Goal: Transaction & Acquisition: Purchase product/service

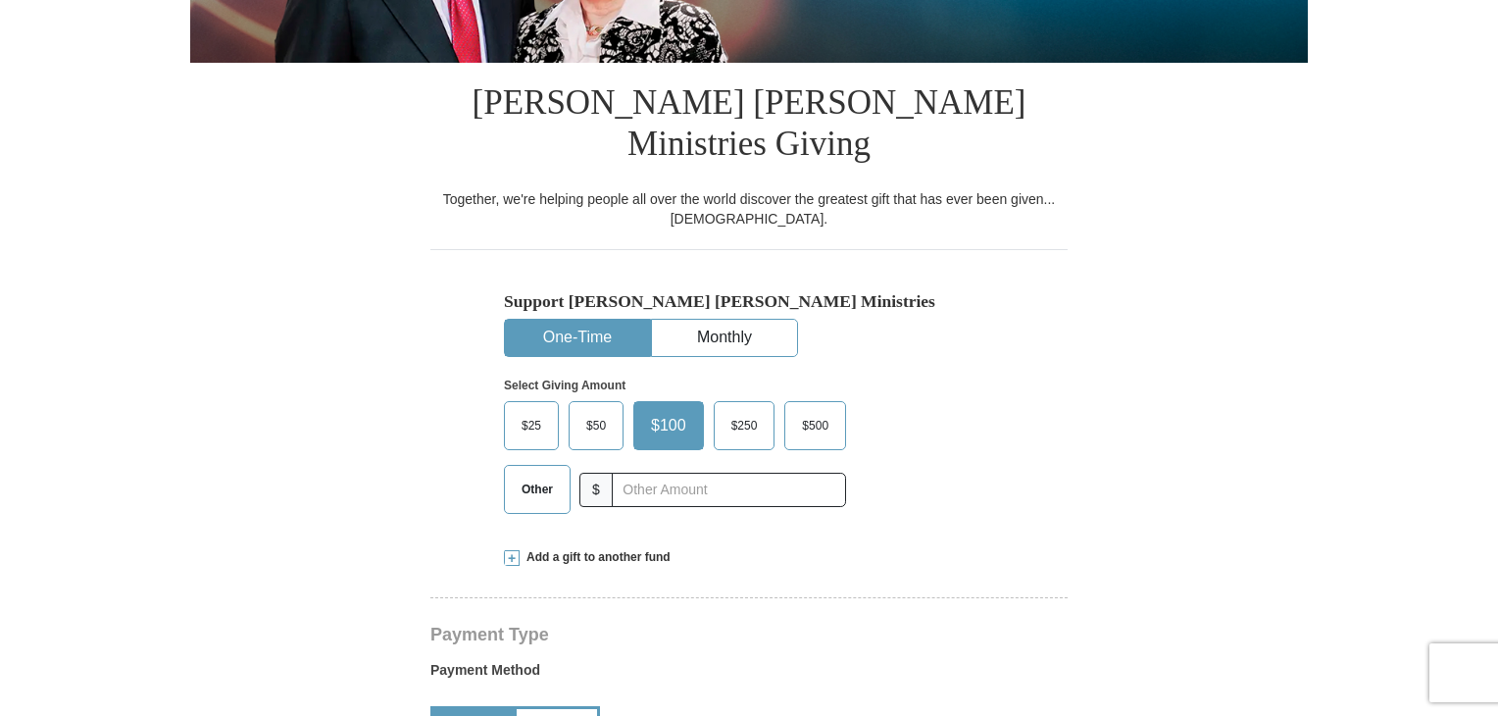
select select "ID"
click at [522, 474] on span "Other" at bounding box center [537, 488] width 51 height 29
click at [0, 0] on input "Other" at bounding box center [0, 0] width 0 height 0
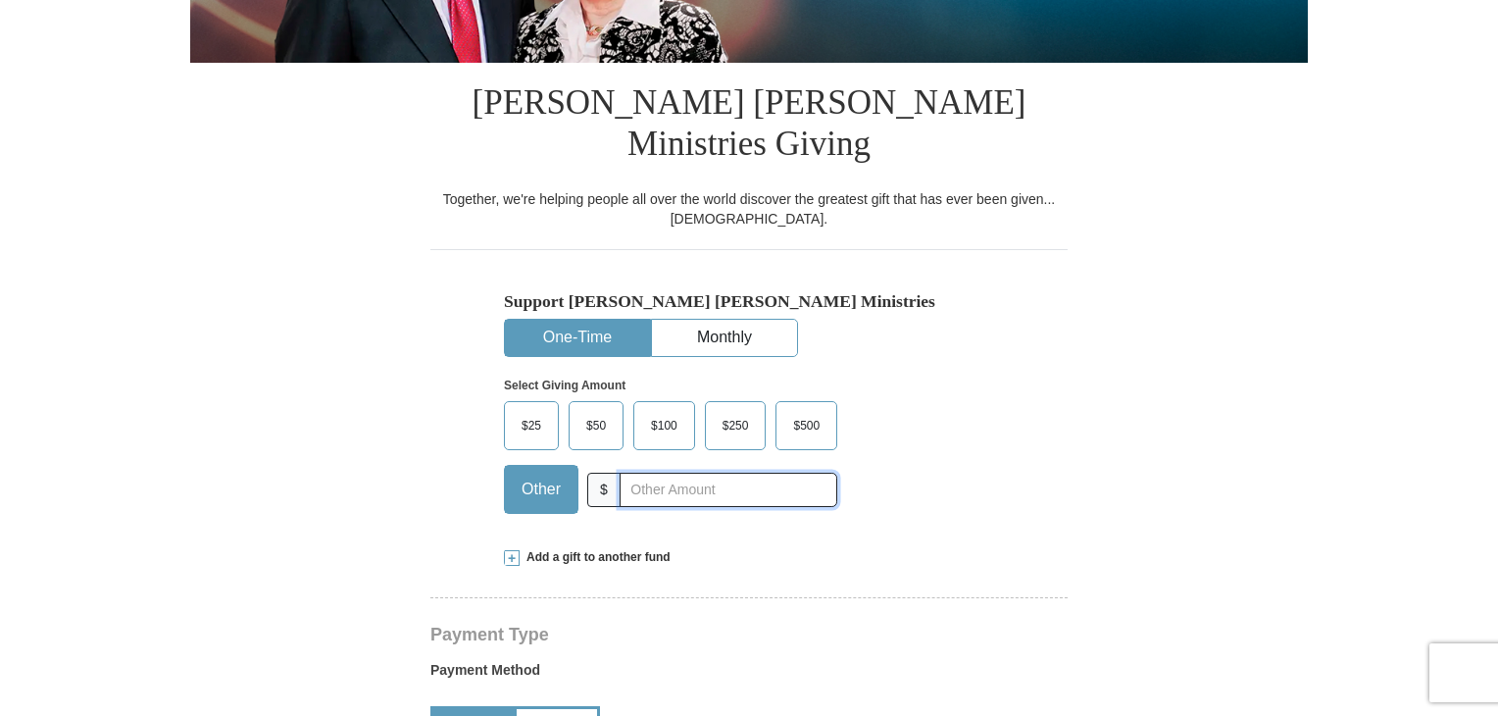
click at [688, 472] on input "text" at bounding box center [728, 489] width 218 height 34
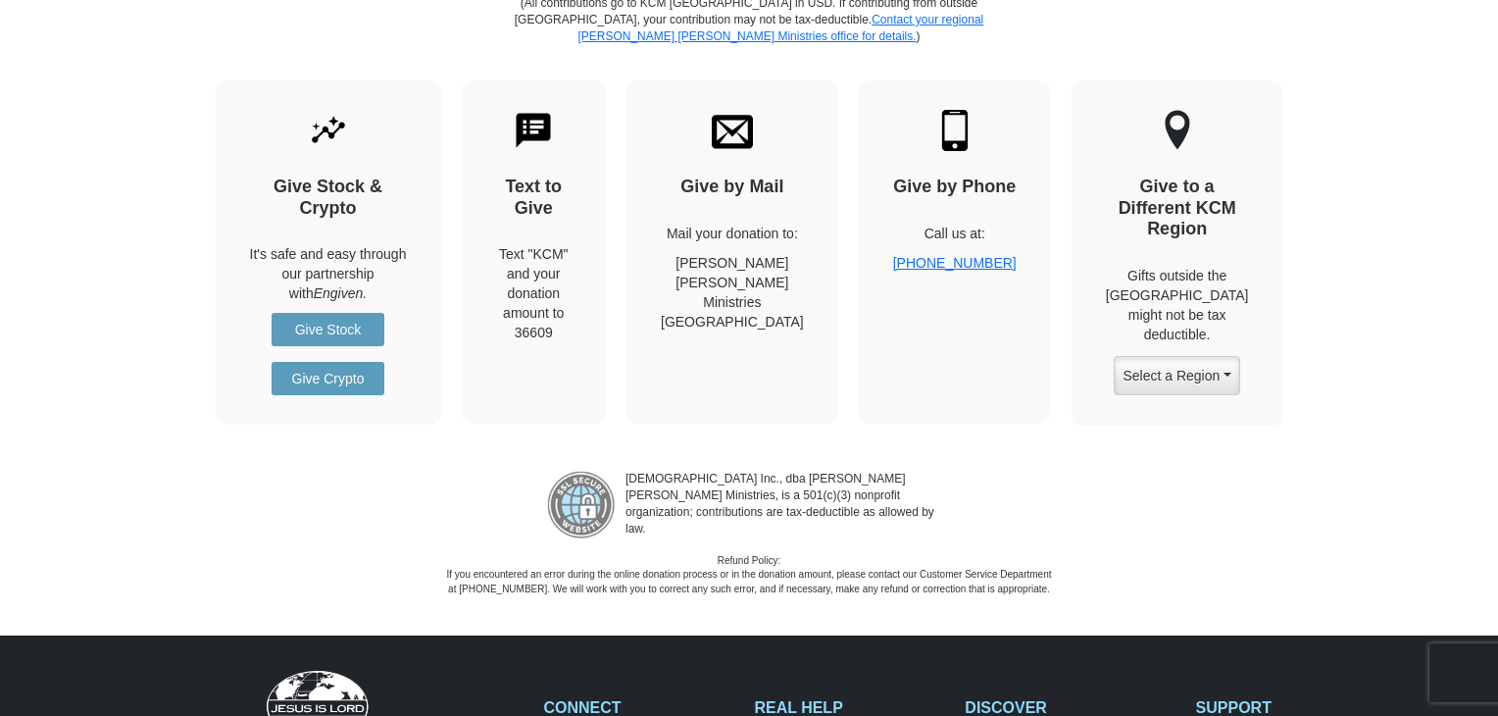
scroll to position [1764, 0]
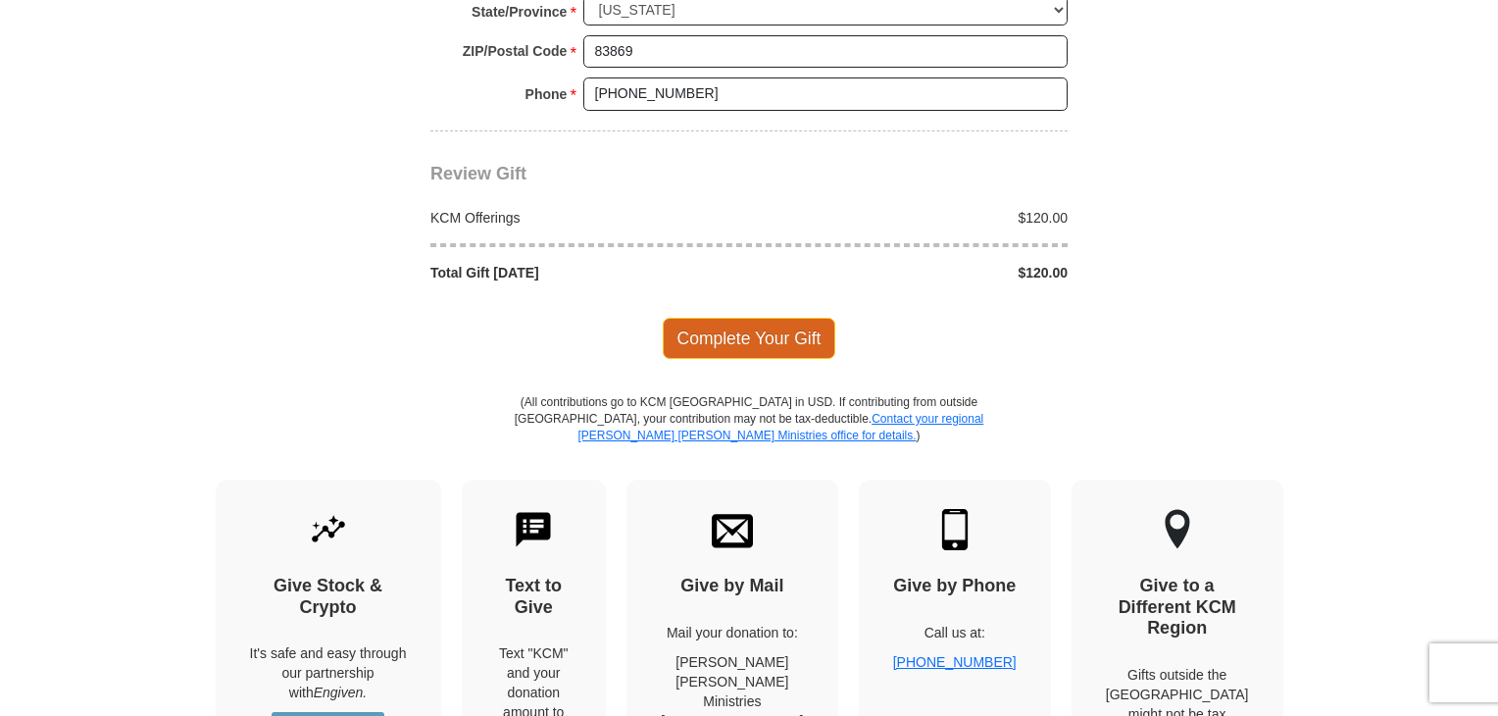
type input "120.00"
click at [761, 318] on span "Complete Your Gift" at bounding box center [749, 338] width 173 height 41
